Goal: Task Accomplishment & Management: Manage account settings

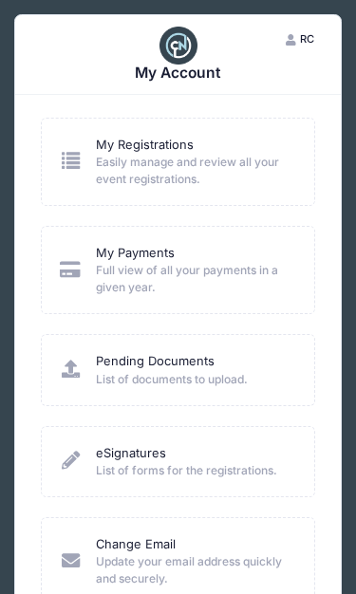
click at [145, 149] on link "My Registrations" at bounding box center [145, 145] width 98 height 18
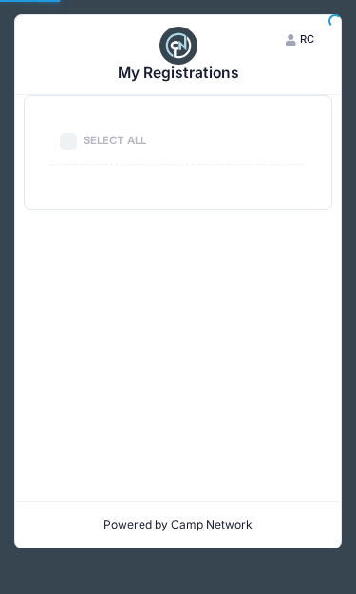
select select "50"
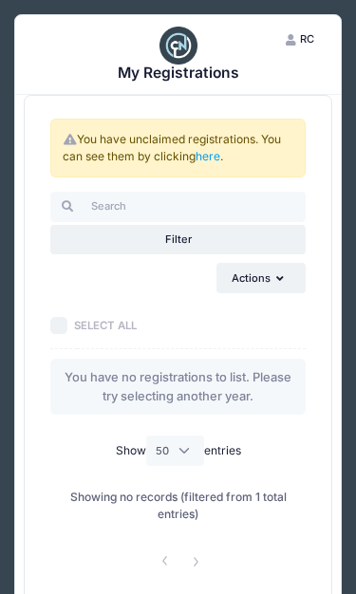
click at [215, 159] on link "here" at bounding box center [208, 156] width 25 height 14
click at [215, 161] on link "here" at bounding box center [208, 156] width 25 height 14
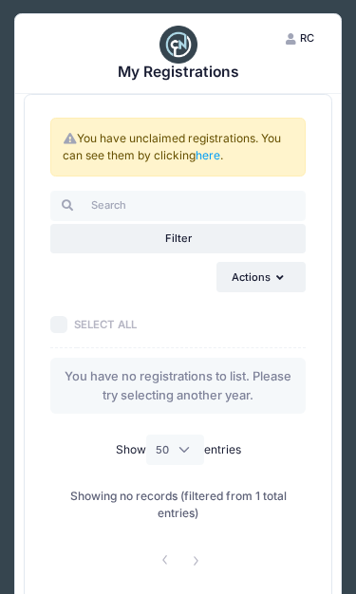
click at [180, 234] on div "Filter" at bounding box center [178, 239] width 27 height 16
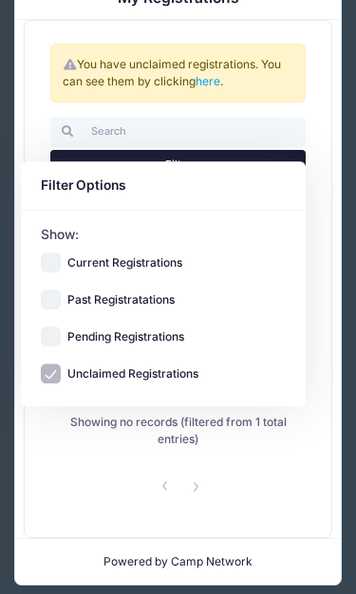
scroll to position [79, 0]
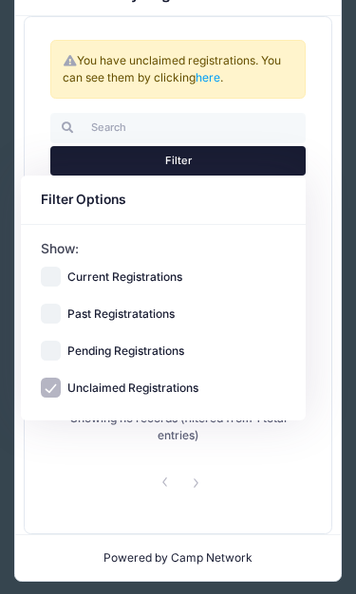
click at [125, 392] on label "Unclaimed Registrations" at bounding box center [132, 388] width 131 height 17
click at [61, 392] on input "Unclaimed Registrations" at bounding box center [51, 388] width 20 height 20
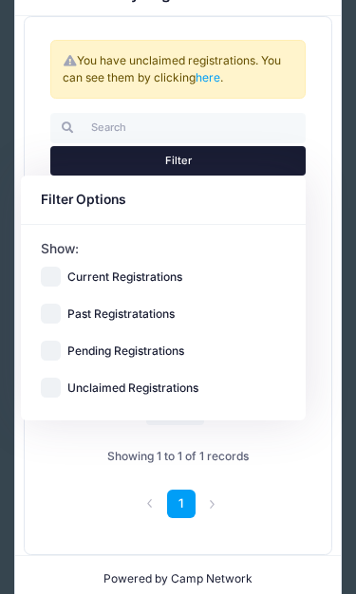
scroll to position [100, 0]
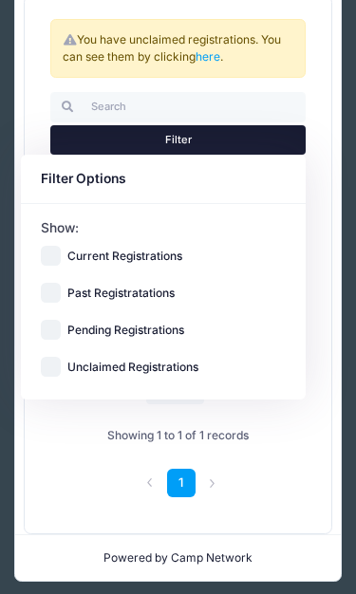
click at [124, 374] on label "Unclaimed Registrations" at bounding box center [132, 367] width 131 height 17
click at [61, 374] on input "Unclaimed Registrations" at bounding box center [51, 367] width 20 height 20
checkbox input "true"
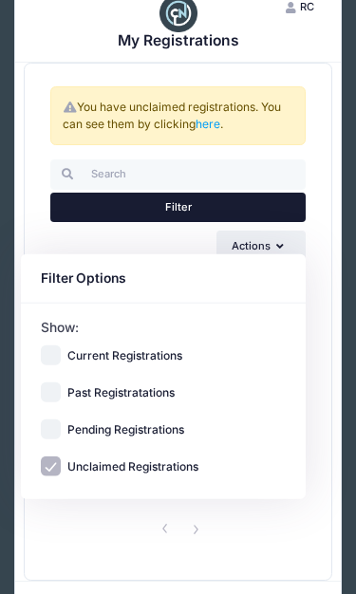
scroll to position [79, 0]
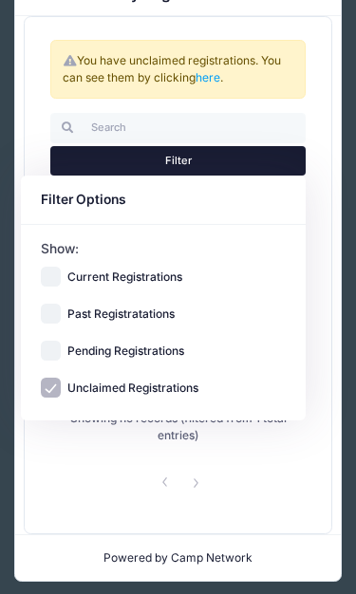
click at [201, 170] on button "Filter" at bounding box center [177, 161] width 255 height 30
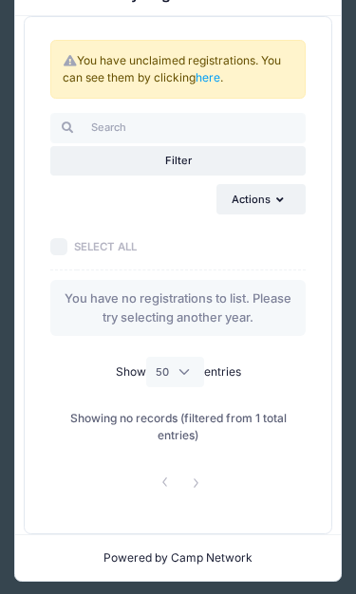
scroll to position [0, 0]
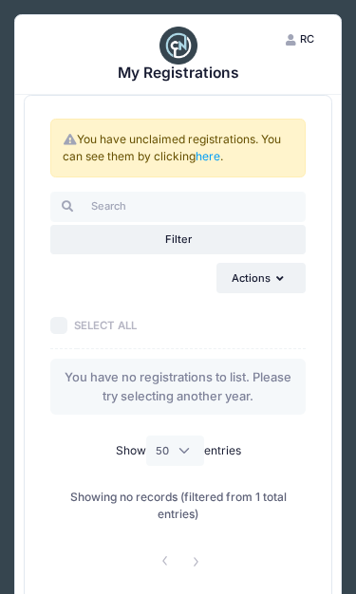
click at [296, 43] on button "RC Russell Chambers" at bounding box center [300, 39] width 59 height 30
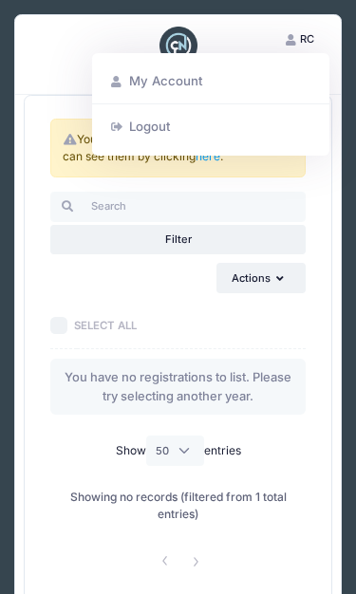
click at [151, 85] on link "My Account" at bounding box center [211, 81] width 220 height 33
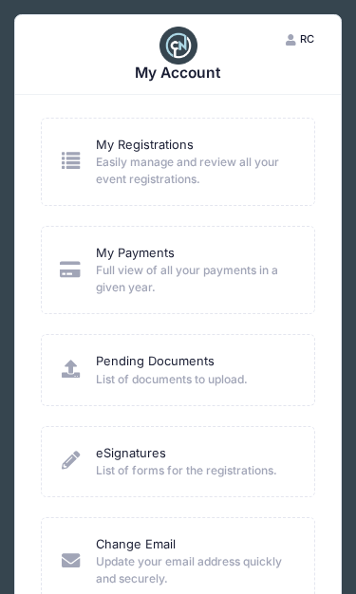
click at [165, 257] on link "My Payments" at bounding box center [135, 253] width 79 height 18
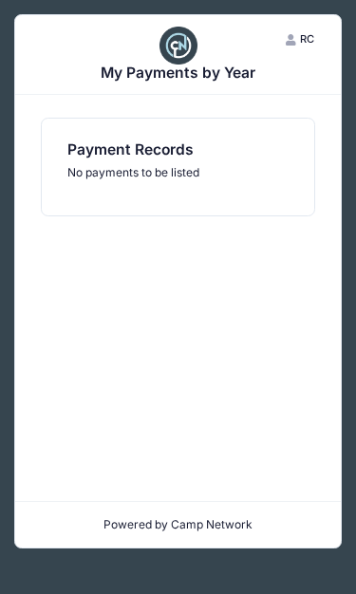
click at [290, 40] on icon "button" at bounding box center [293, 40] width 14 height 0
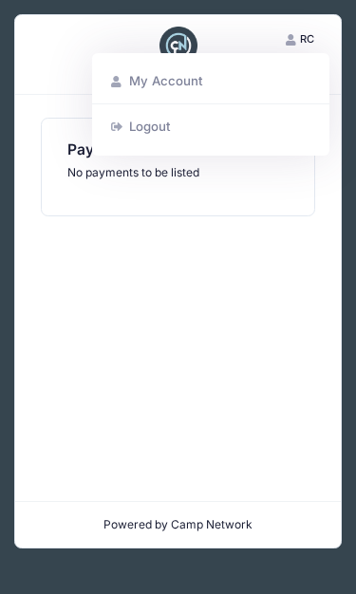
click at [192, 78] on link "My Account" at bounding box center [211, 81] width 220 height 33
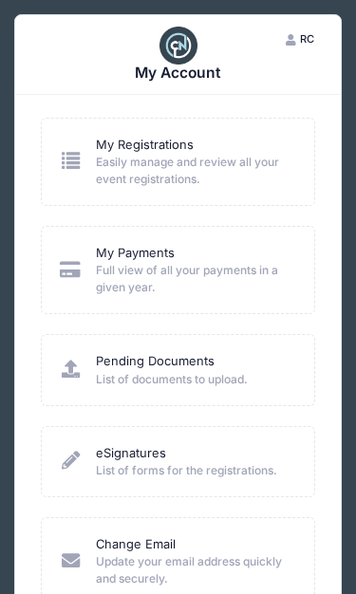
click at [209, 354] on link "Pending Documents" at bounding box center [155, 361] width 119 height 18
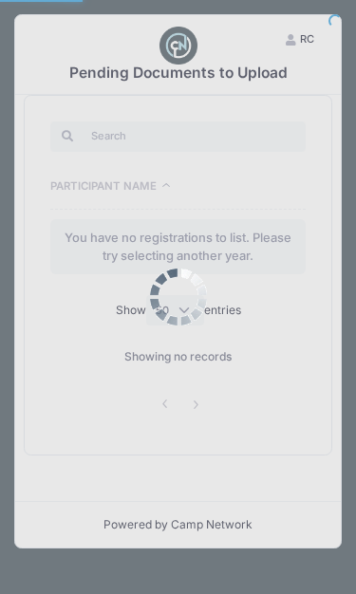
select select "50"
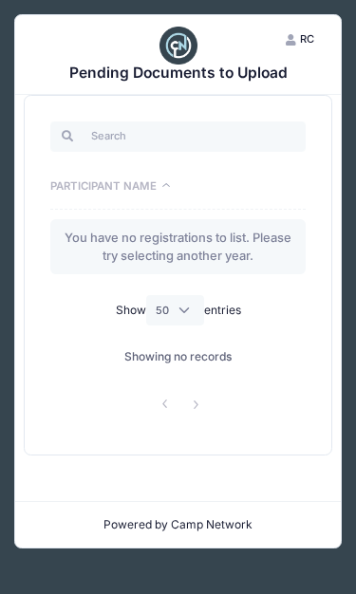
click at [306, 35] on span "RC" at bounding box center [307, 38] width 14 height 13
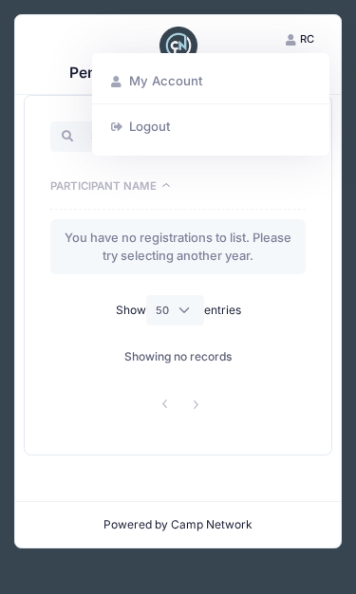
click at [161, 83] on link "My Account" at bounding box center [211, 81] width 220 height 33
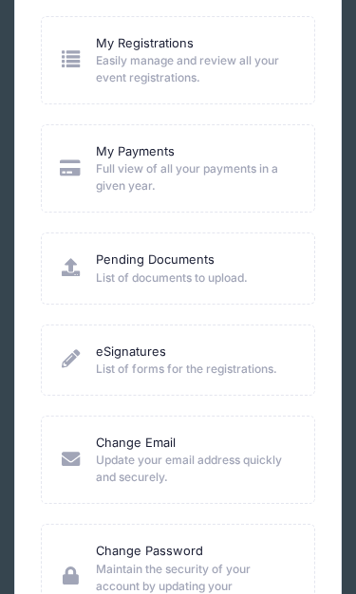
scroll to position [102, 0]
click at [212, 473] on span "Update your email address quickly and securely." at bounding box center [194, 469] width 196 height 34
click at [168, 448] on link "Change Email" at bounding box center [136, 443] width 80 height 18
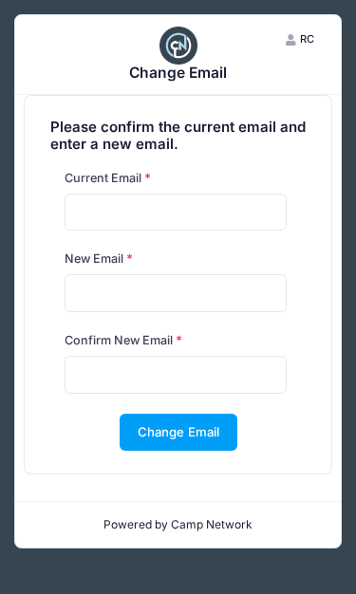
click at [310, 39] on span "RC" at bounding box center [307, 38] width 14 height 13
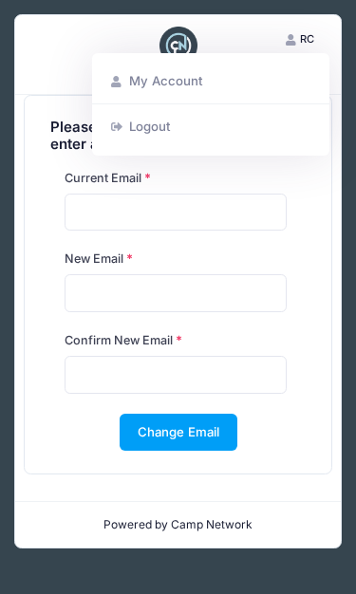
click at [133, 84] on link "My Account" at bounding box center [211, 81] width 220 height 33
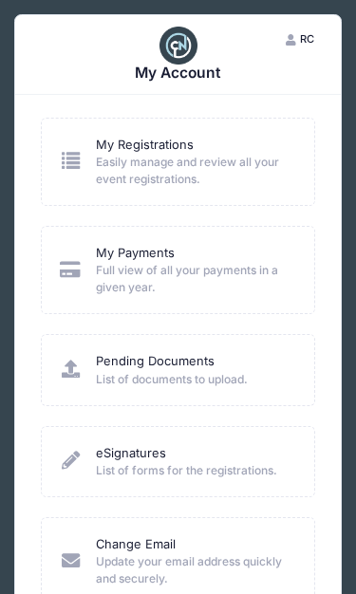
click at [155, 276] on span "Full view of all your payments in a given year." at bounding box center [194, 279] width 196 height 34
click at [122, 276] on span "Full view of all your payments in a given year." at bounding box center [194, 279] width 196 height 34
click at [166, 282] on span "Full view of all your payments in a given year." at bounding box center [194, 279] width 196 height 34
click at [158, 457] on link "eSignatures" at bounding box center [131, 453] width 70 height 18
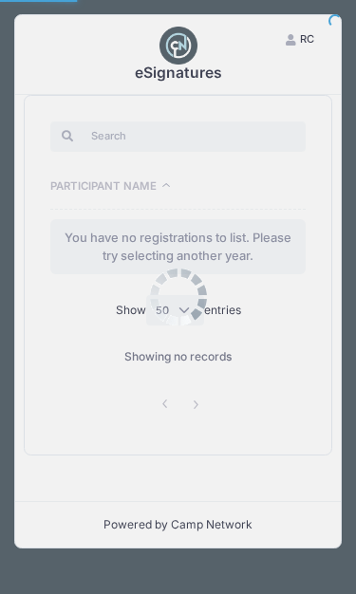
select select "50"
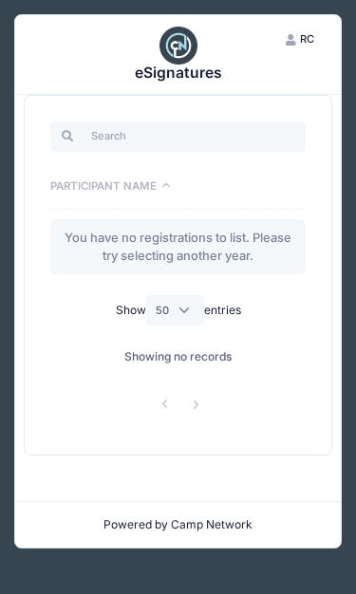
click at [296, 47] on button "RC [PERSON_NAME]" at bounding box center [300, 39] width 59 height 30
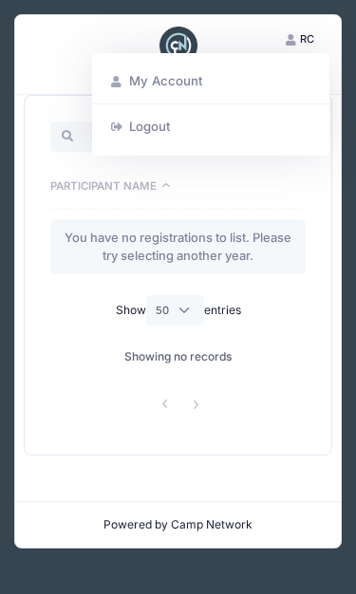
click at [149, 137] on link "Logout" at bounding box center [211, 126] width 220 height 33
